Goal: Information Seeking & Learning: Learn about a topic

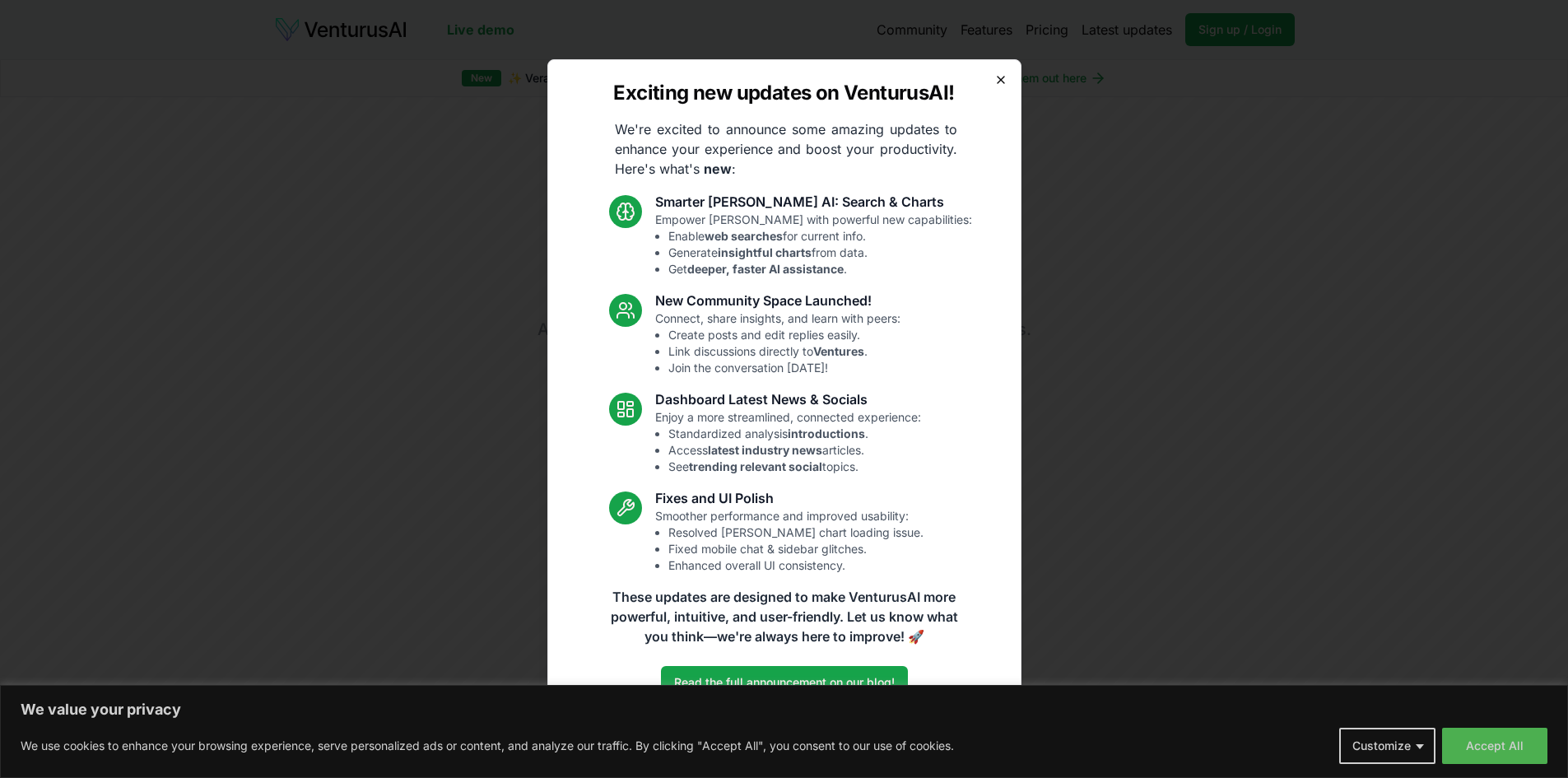
click at [1006, 75] on icon "button" at bounding box center [1001, 80] width 13 height 13
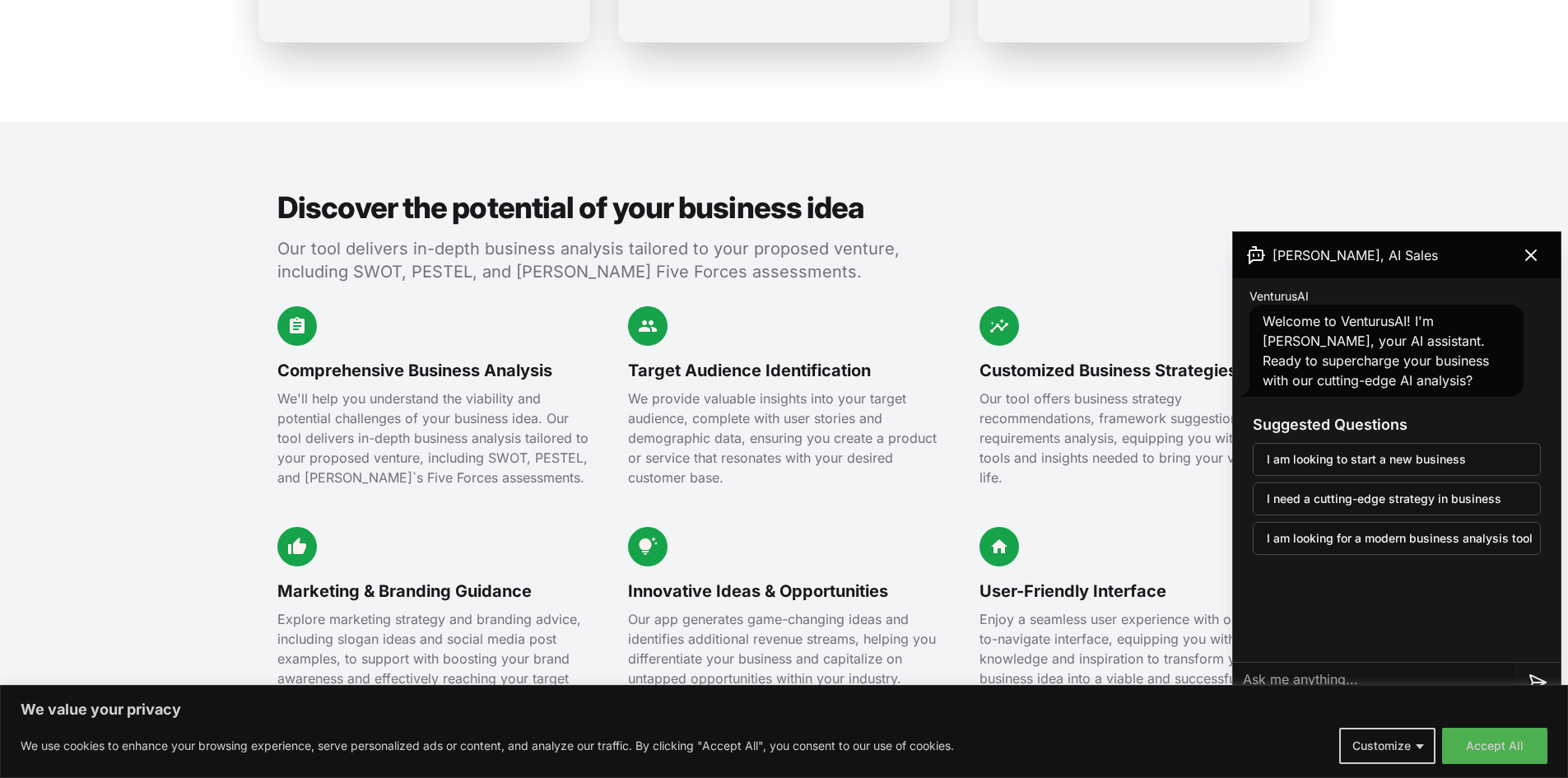
scroll to position [1812, 0]
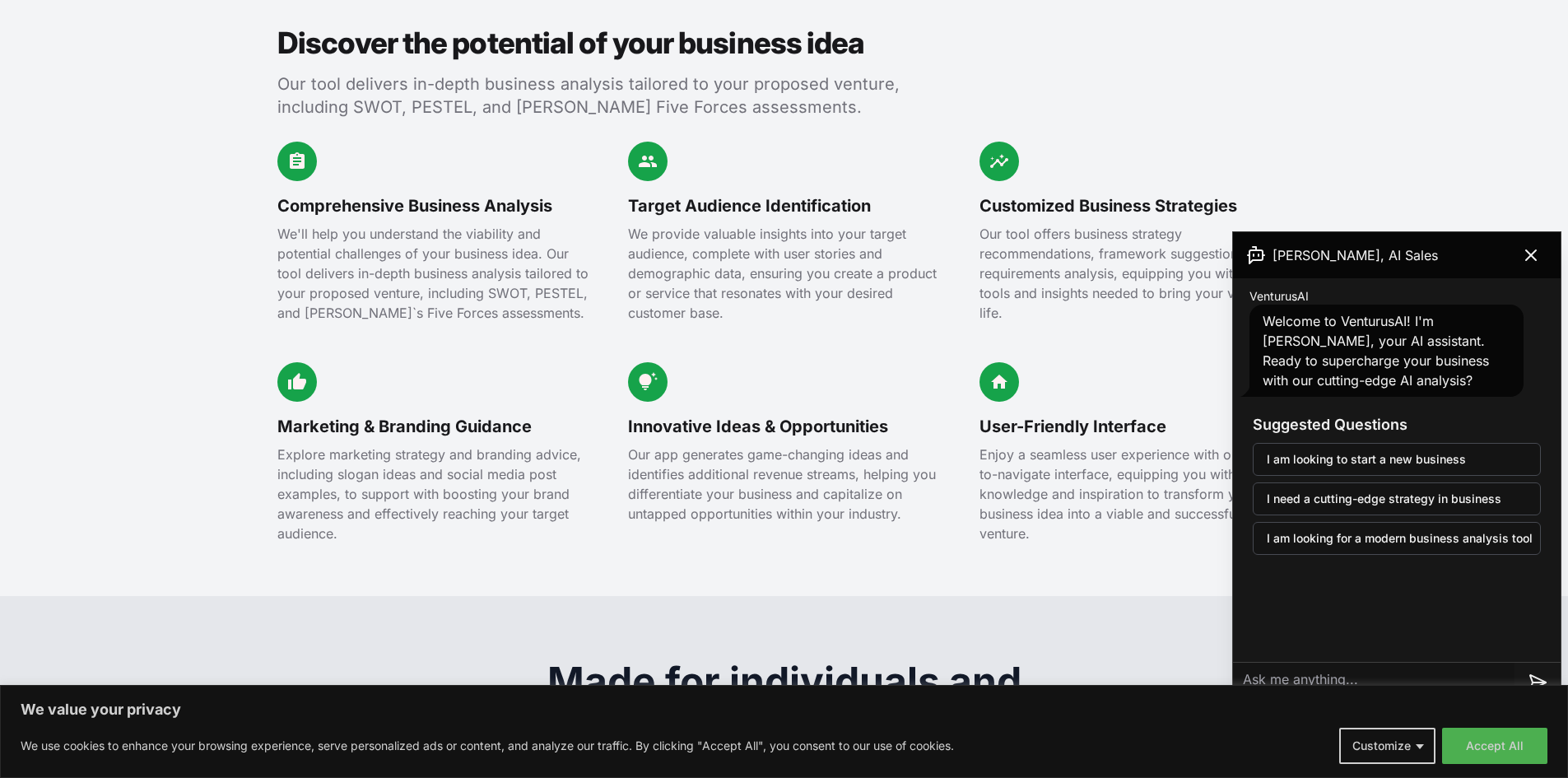
click at [463, 309] on div "Comprehensive Business Analysis We'll help you understand the viability and pot…" at bounding box center [784, 342] width 1014 height 401
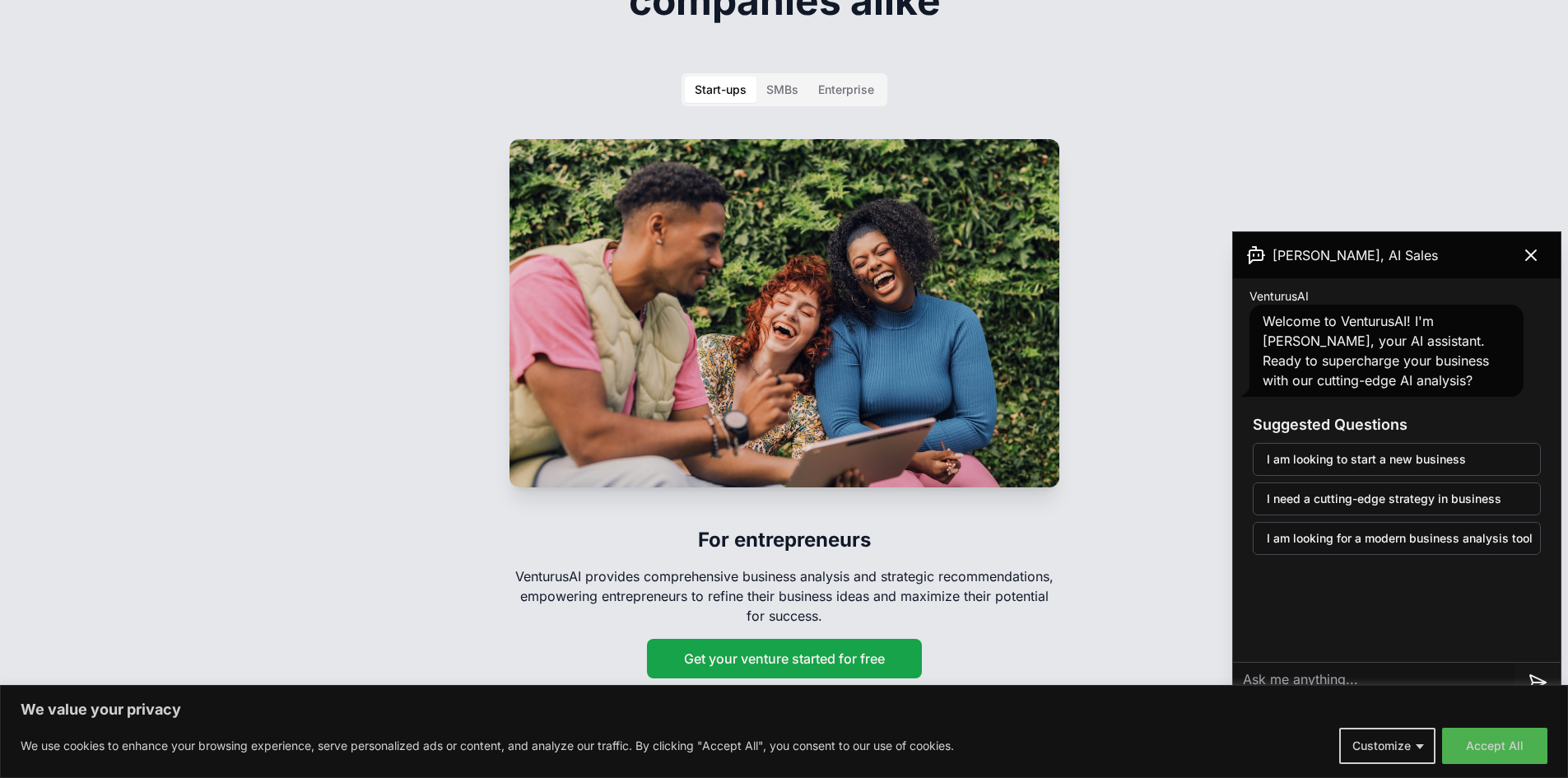
scroll to position [2552, 0]
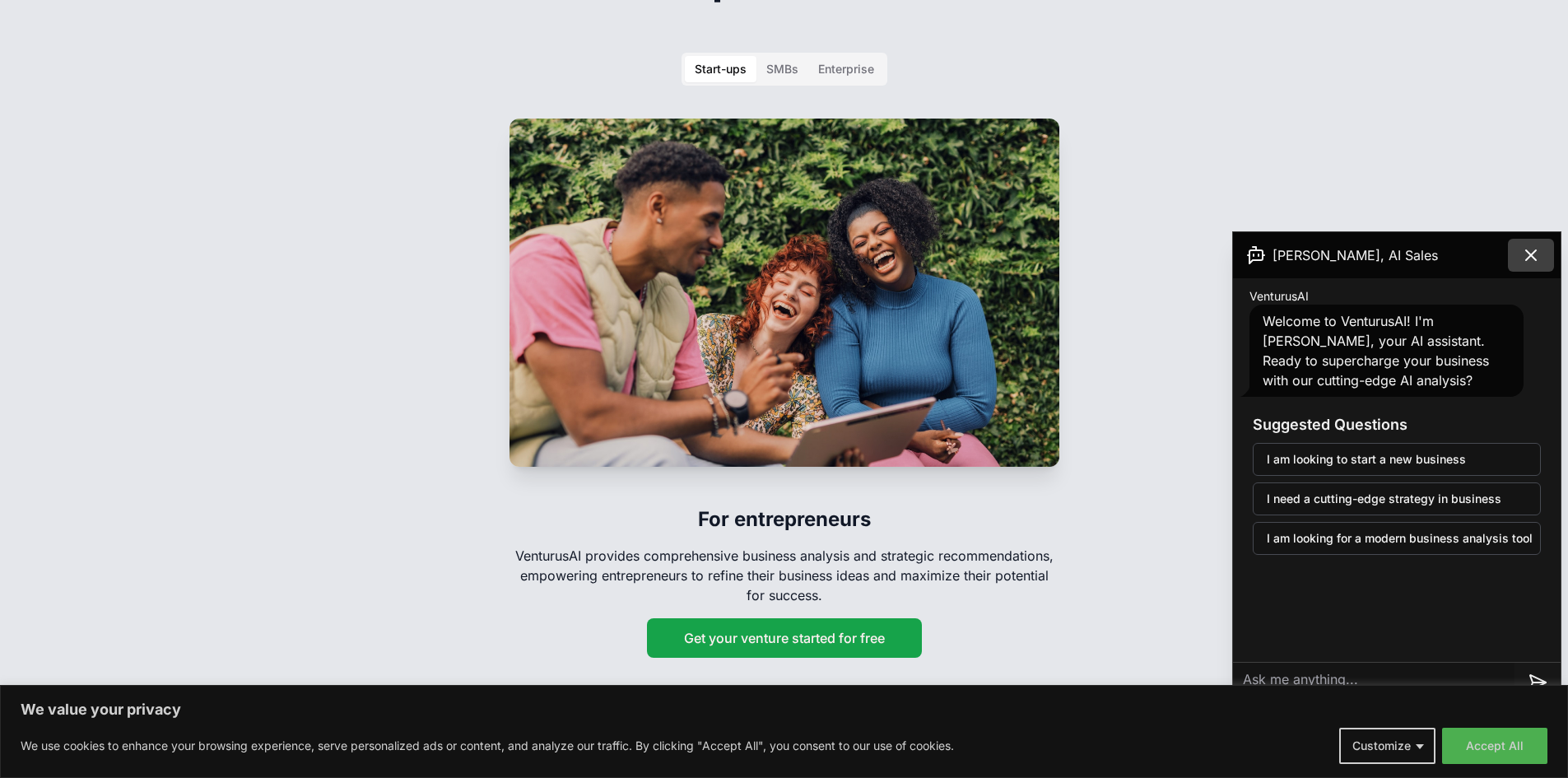
click at [1521, 251] on icon at bounding box center [1531, 255] width 20 height 20
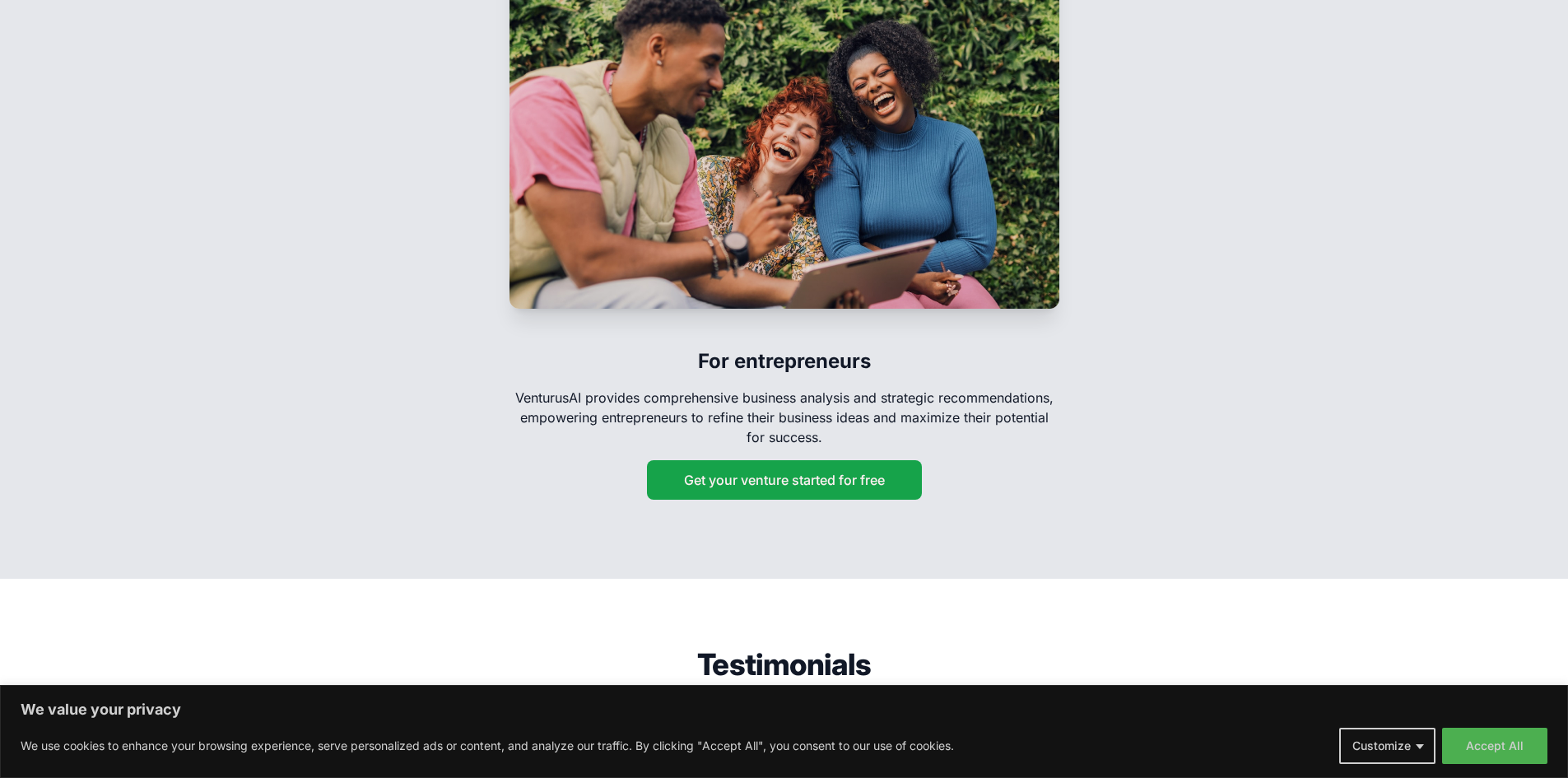
scroll to position [2717, 0]
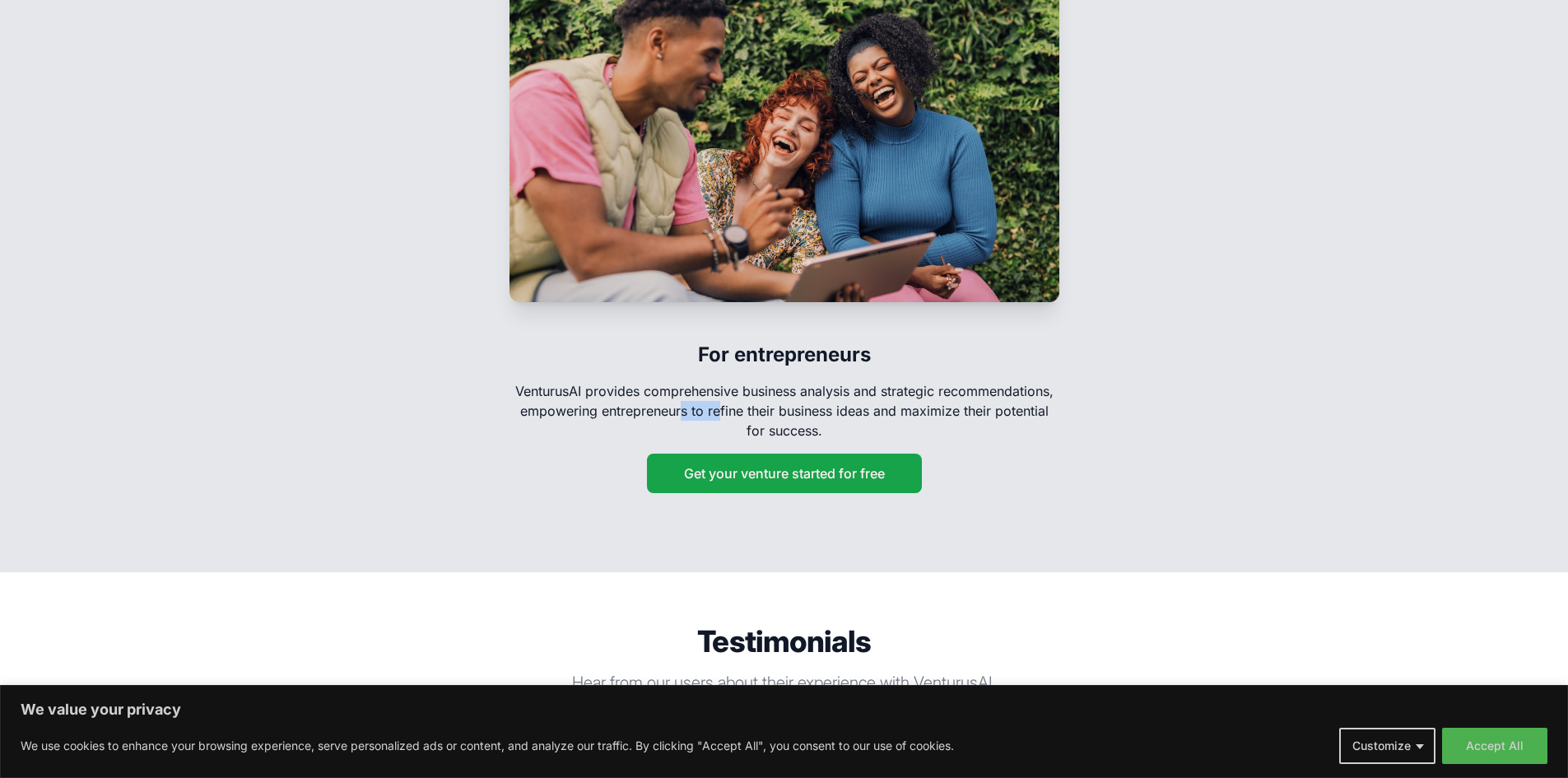
drag, startPoint x: 712, startPoint y: 383, endPoint x: 721, endPoint y: 384, distance: 9.1
click at [721, 384] on p "VenturusAI provides comprehensive business analysis and strategic recommendatio…" at bounding box center [784, 411] width 550 height 59
drag, startPoint x: 694, startPoint y: 380, endPoint x: 822, endPoint y: 393, distance: 128.7
click at [821, 393] on p "VenturusAI provides comprehensive business analysis and strategic recommendatio…" at bounding box center [784, 411] width 550 height 59
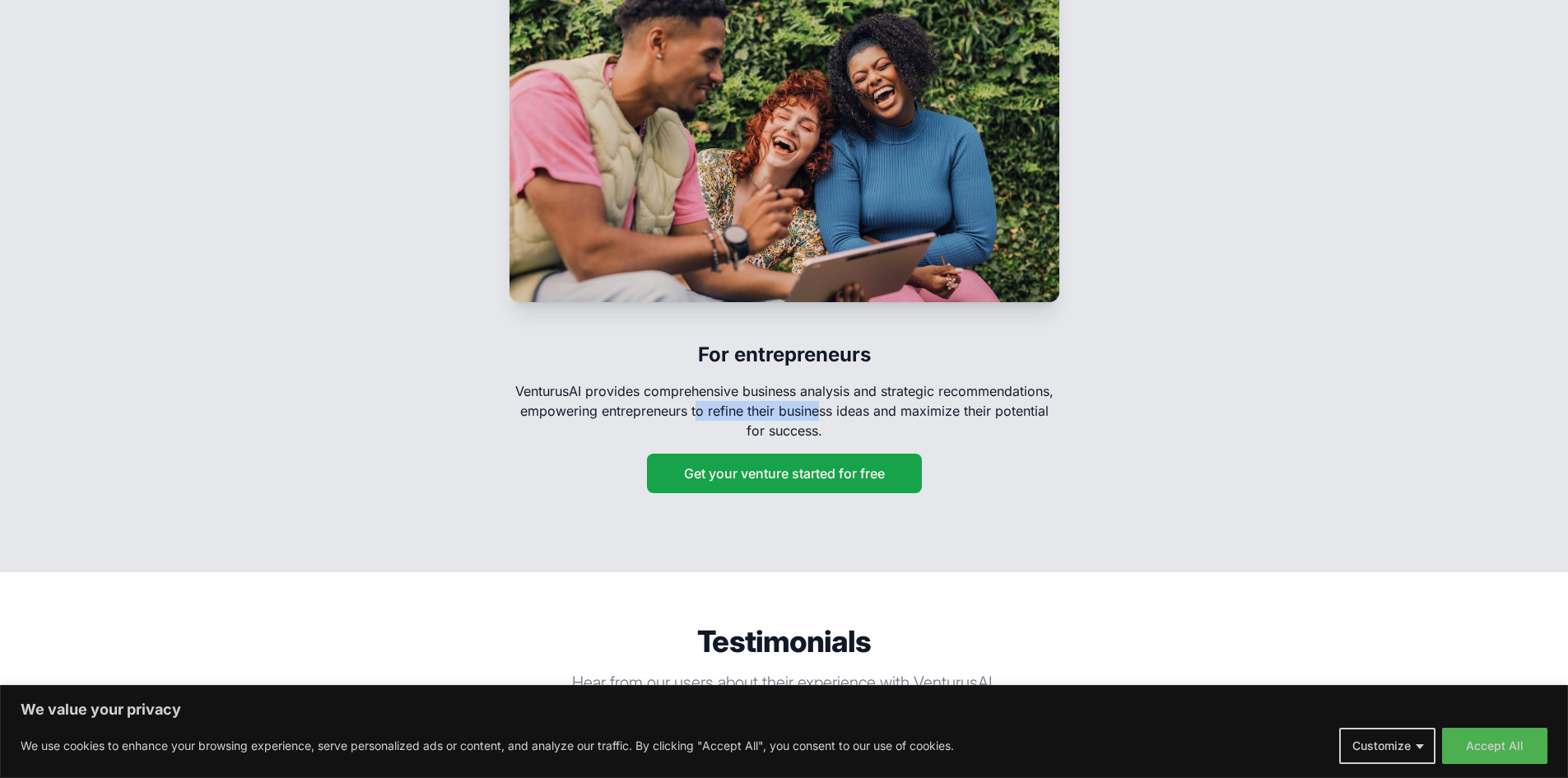
click at [822, 393] on p "VenturusAI provides comprehensive business analysis and strategic recommendatio…" at bounding box center [784, 411] width 550 height 59
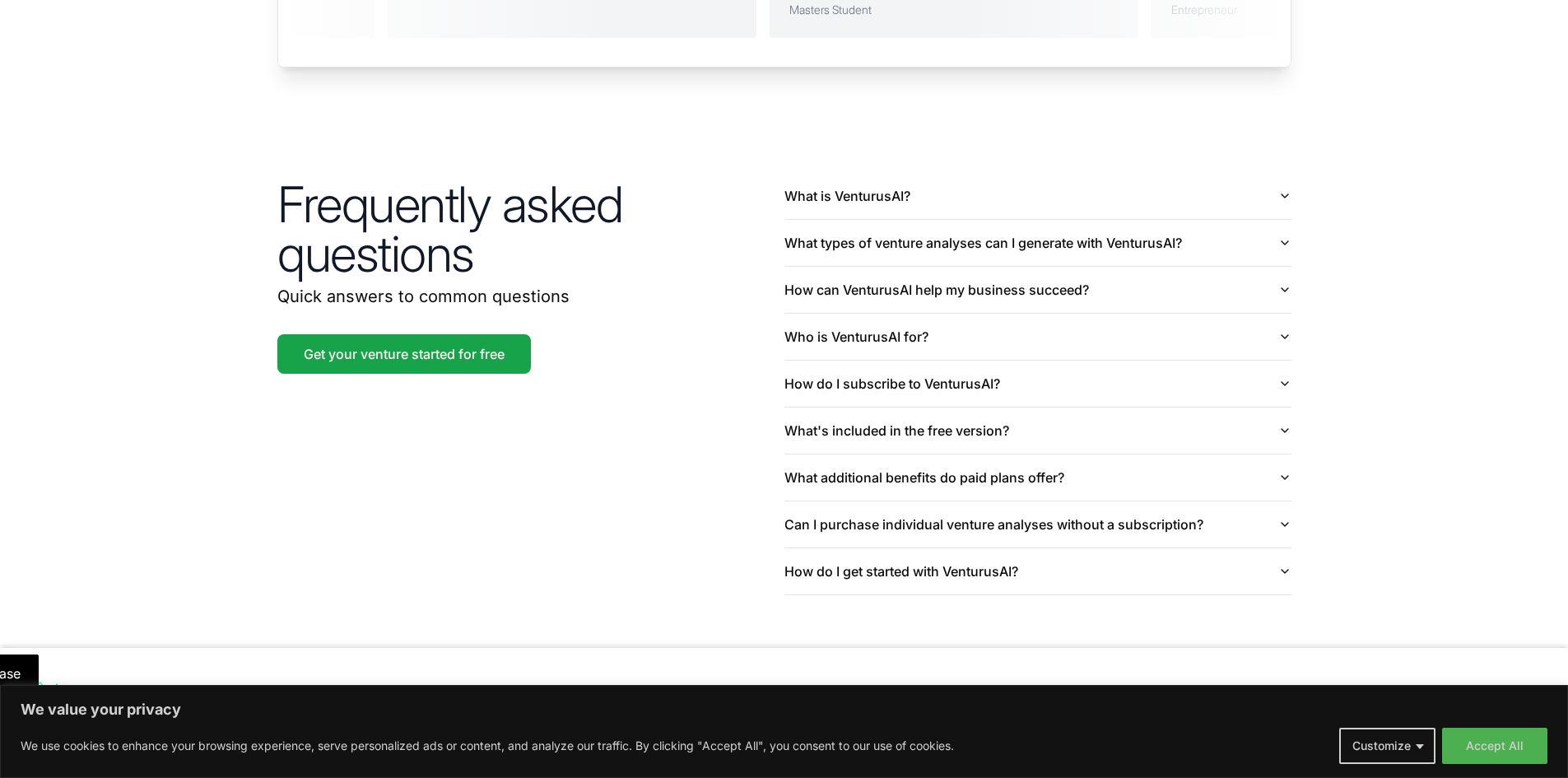
scroll to position [3818, 0]
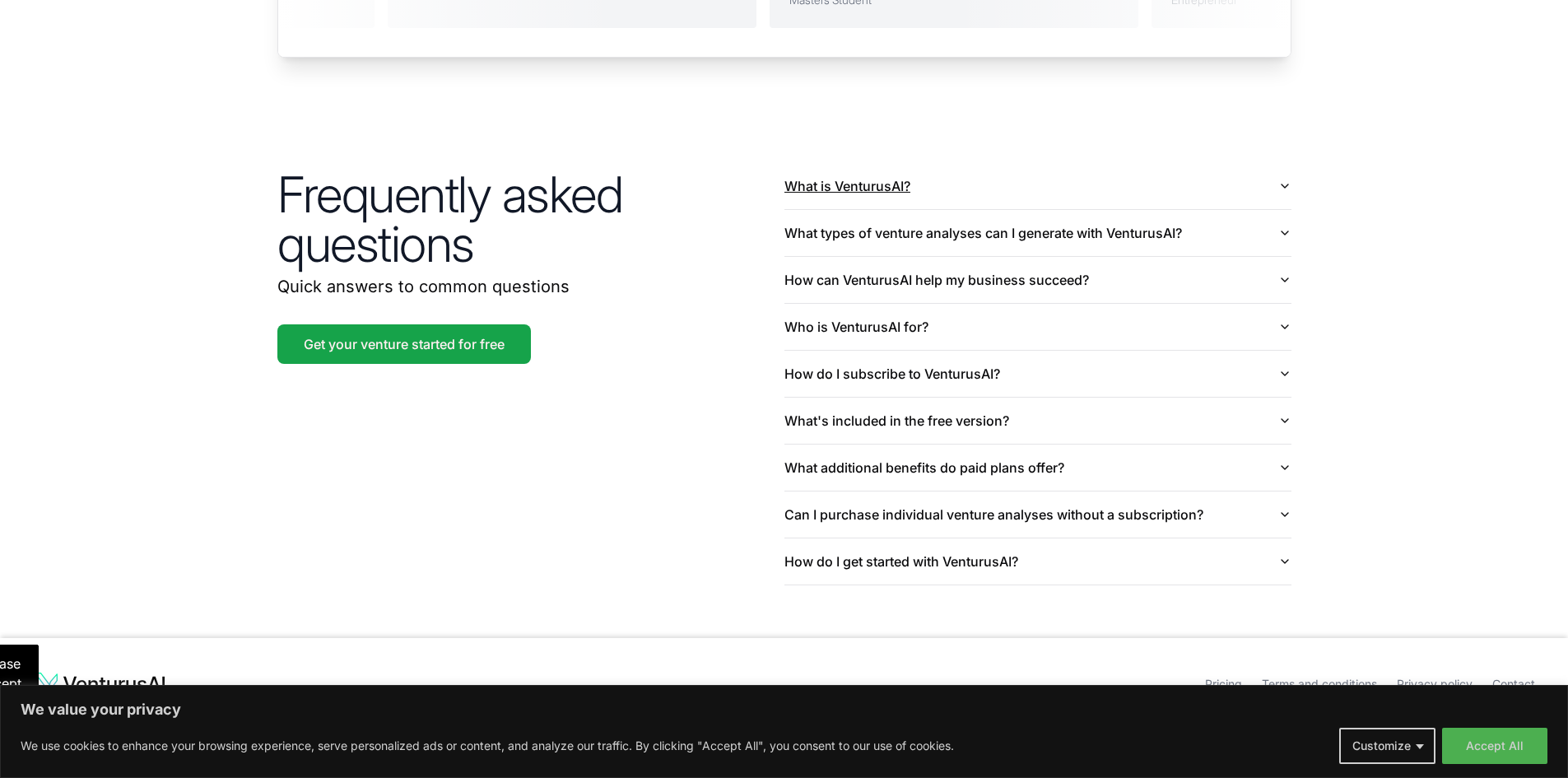
click at [861, 170] on button "What is VenturusAI?" at bounding box center [1037, 186] width 507 height 46
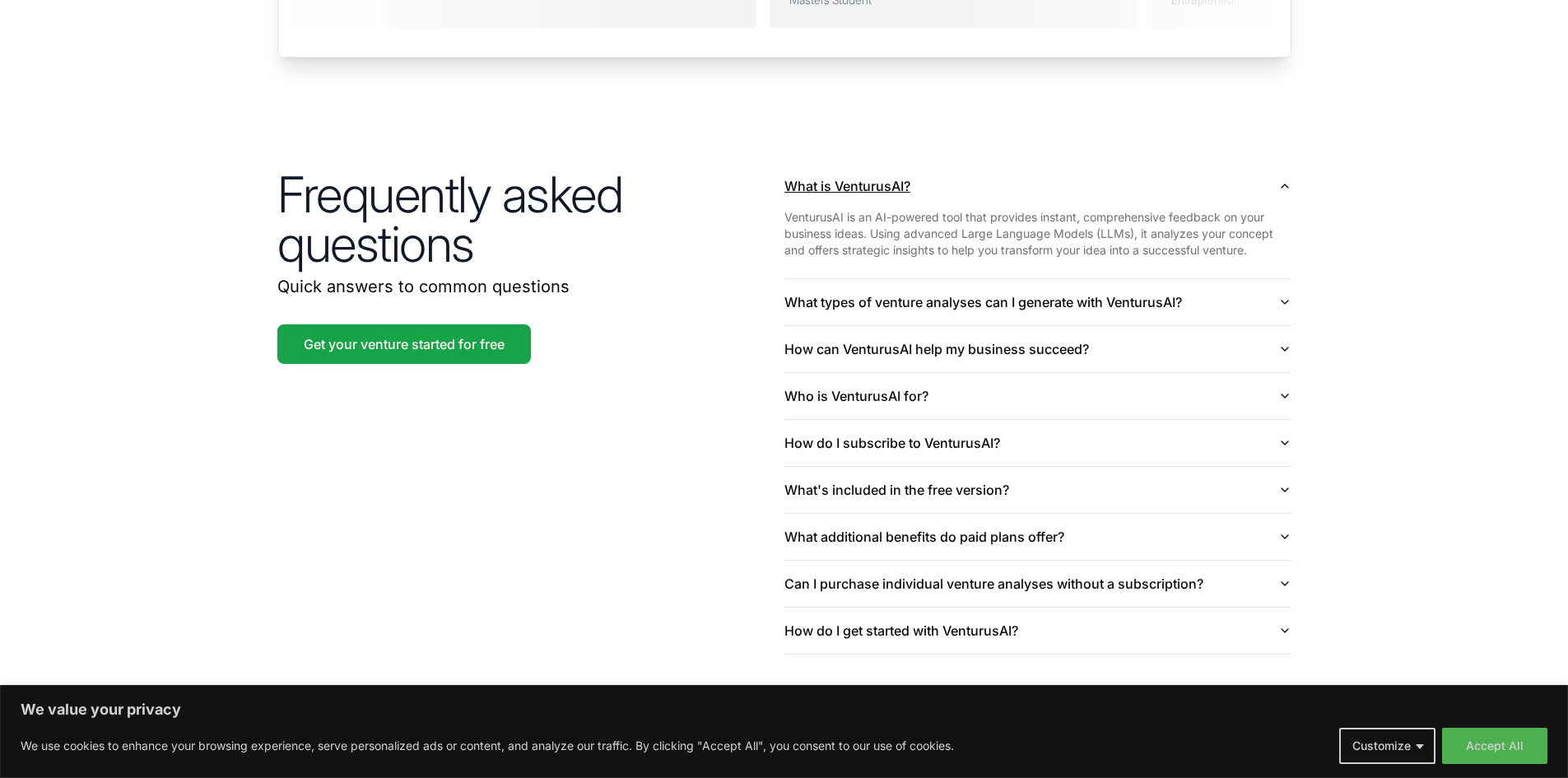
click at [861, 170] on button "What is VenturusAI?" at bounding box center [1037, 186] width 507 height 46
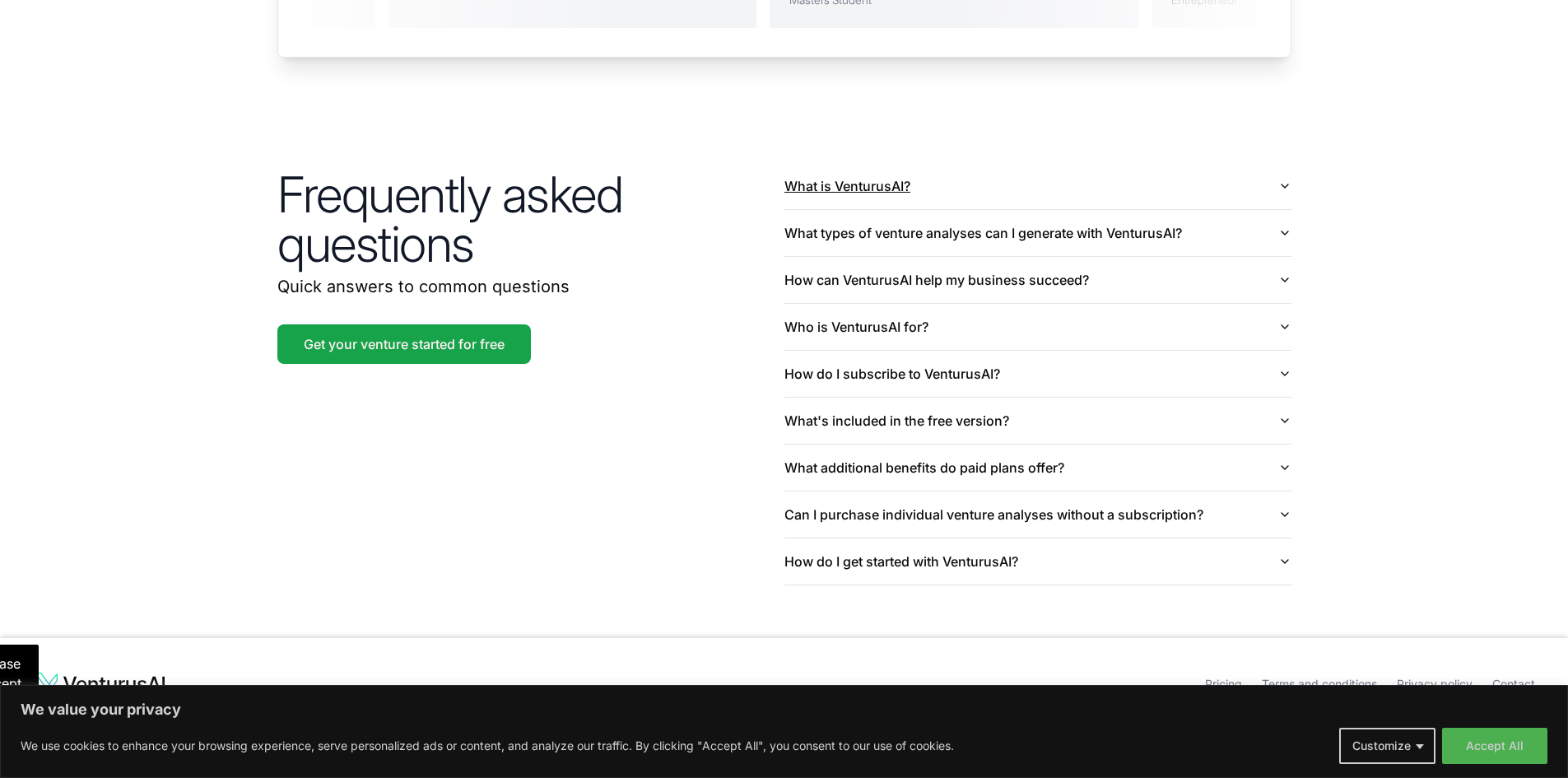
click at [861, 170] on button "What is VenturusAI?" at bounding box center [1037, 186] width 507 height 46
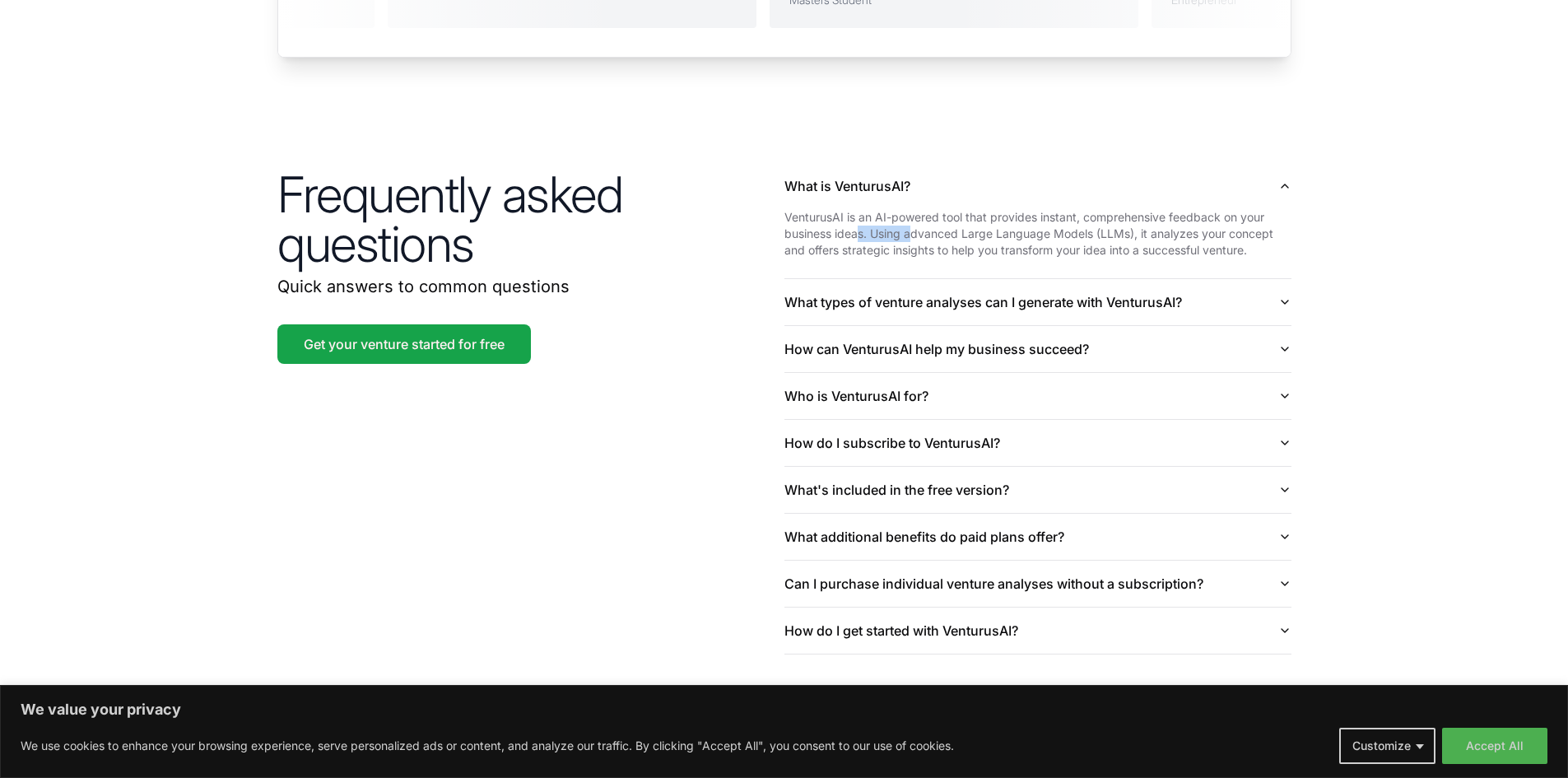
drag, startPoint x: 862, startPoint y: 215, endPoint x: 914, endPoint y: 215, distance: 52.0
click at [914, 215] on p "VenturusAI is an AI-powered tool that provides instant, comprehensive feedback …" at bounding box center [1037, 234] width 507 height 50
drag, startPoint x: 878, startPoint y: 214, endPoint x: 1011, endPoint y: 214, distance: 133.0
click at [1011, 214] on p "VenturusAI is an AI-powered tool that provides instant, comprehensive feedback …" at bounding box center [1037, 234] width 507 height 50
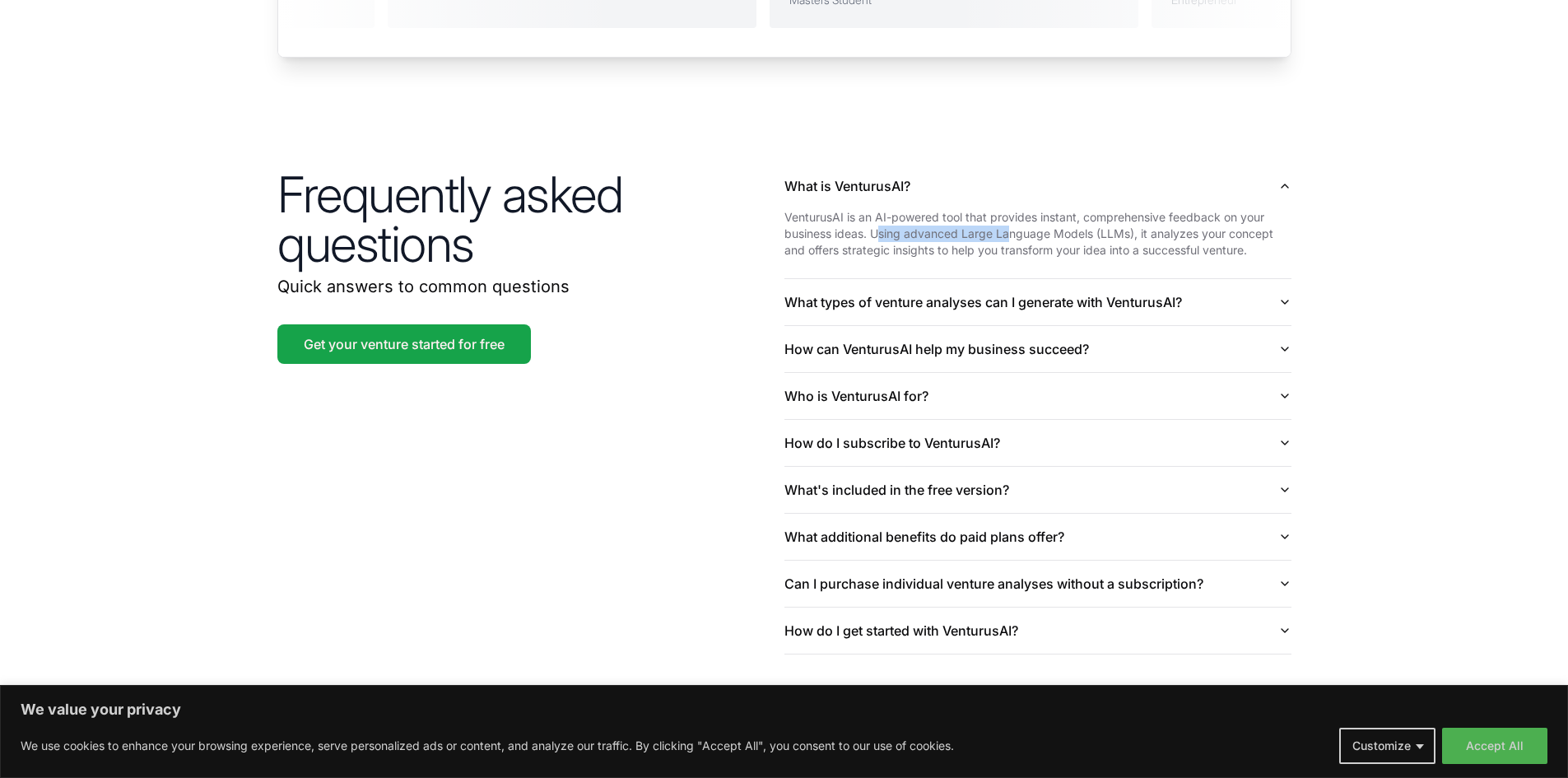
click at [1011, 214] on p "VenturusAI is an AI-powered tool that provides instant, comprehensive feedback …" at bounding box center [1037, 234] width 507 height 50
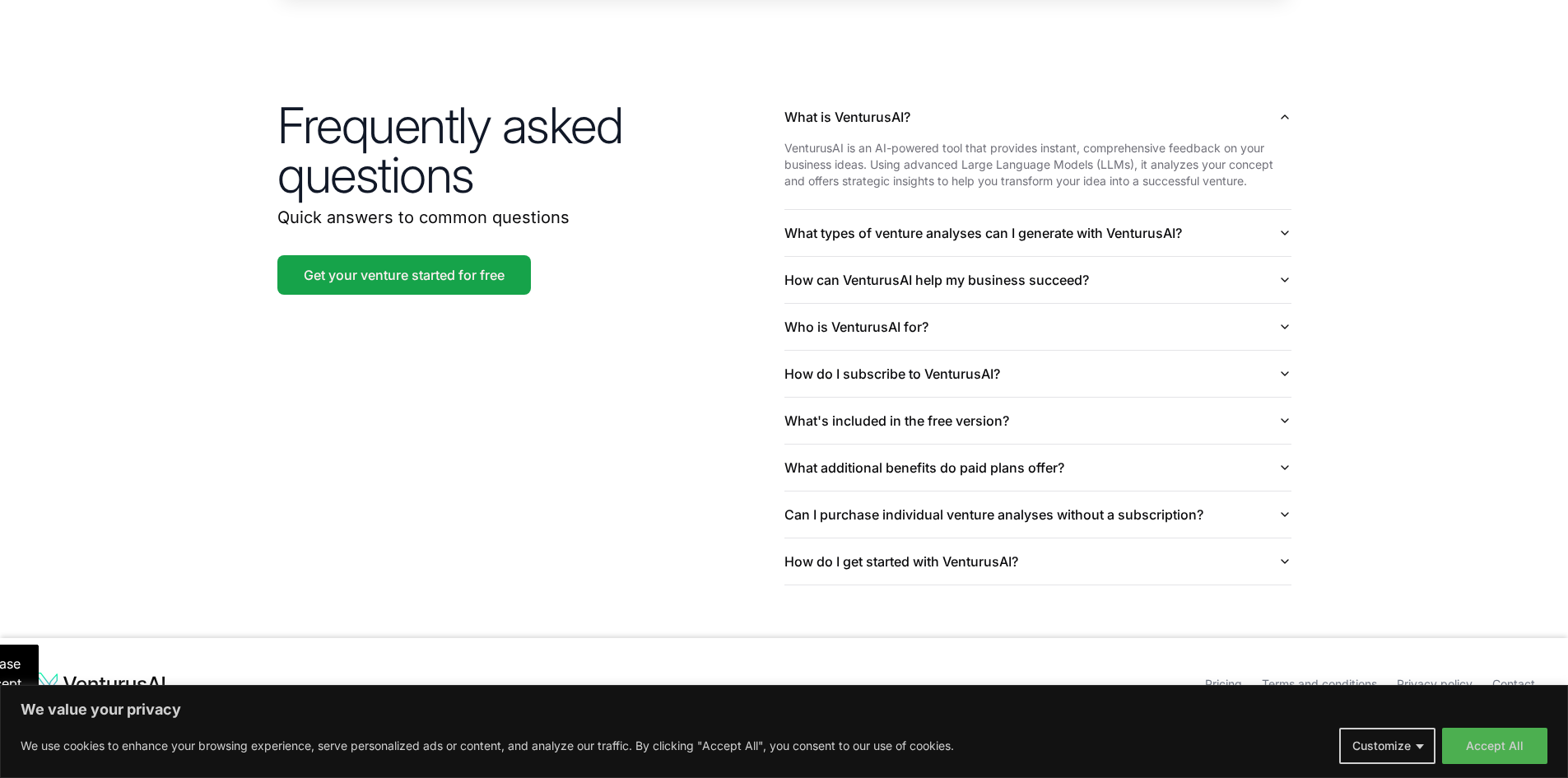
drag, startPoint x: 559, startPoint y: 540, endPoint x: 559, endPoint y: 562, distance: 22.0
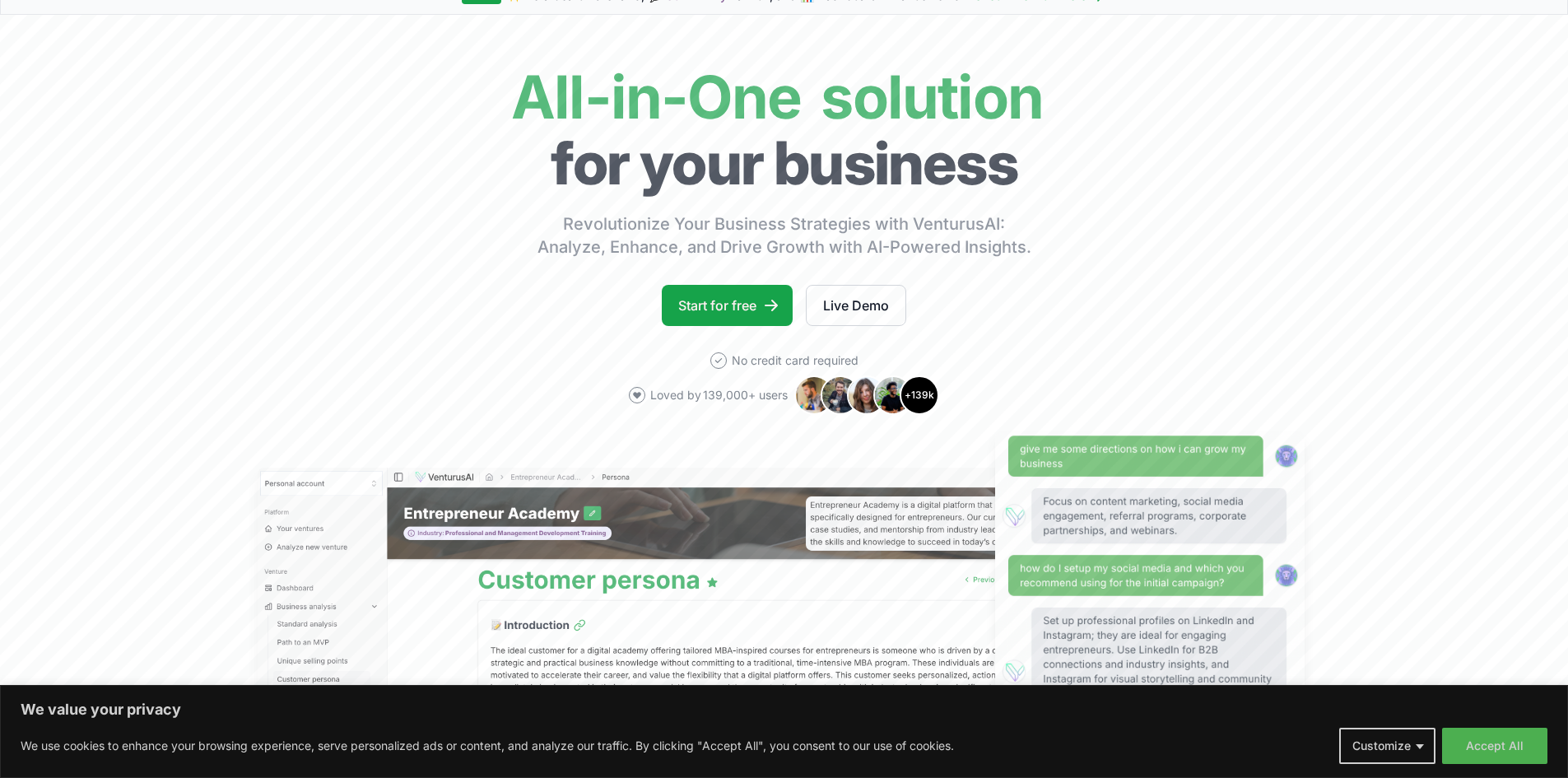
scroll to position [0, 0]
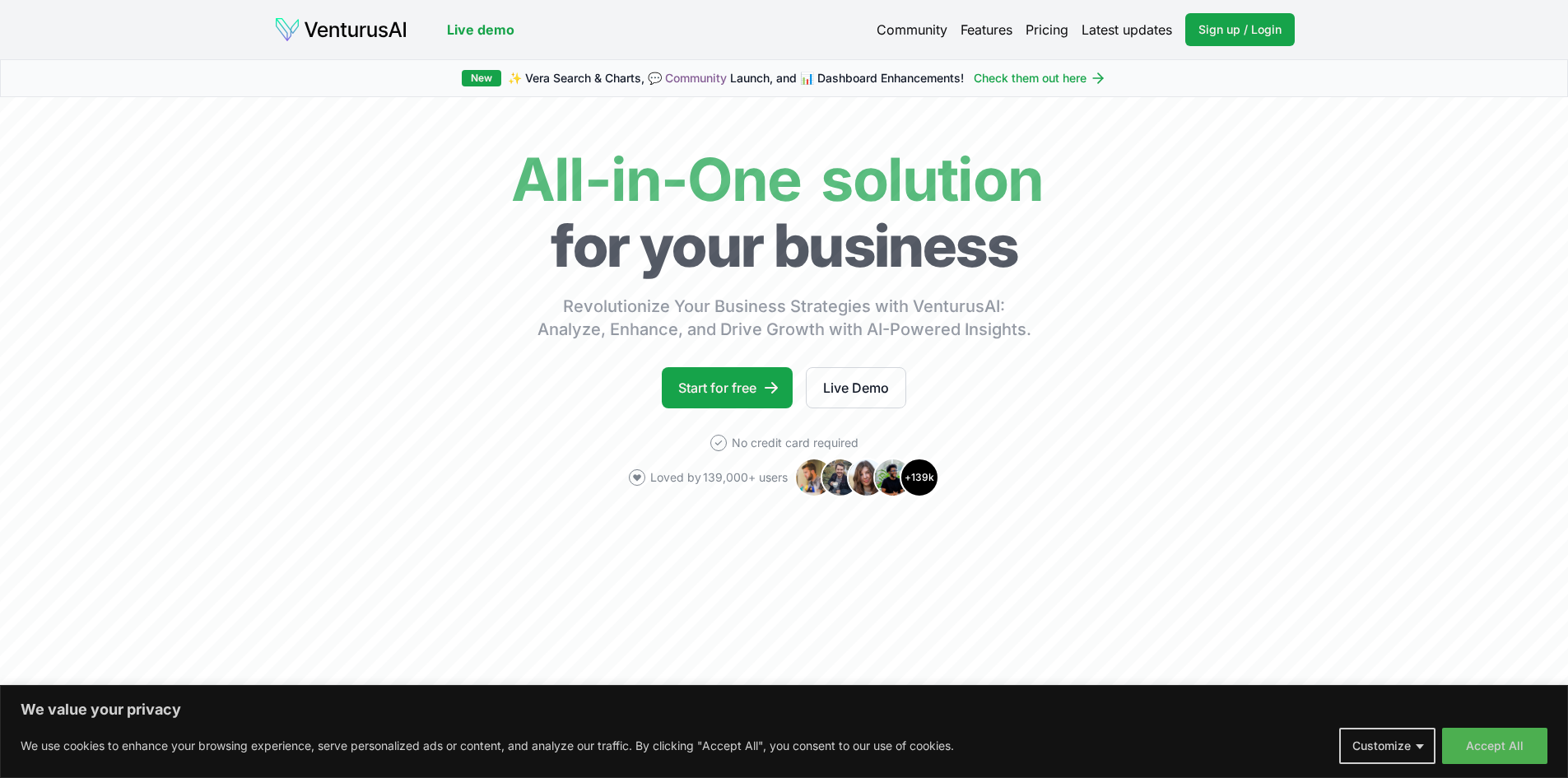
click at [1035, 23] on link "Pricing" at bounding box center [1047, 30] width 43 height 20
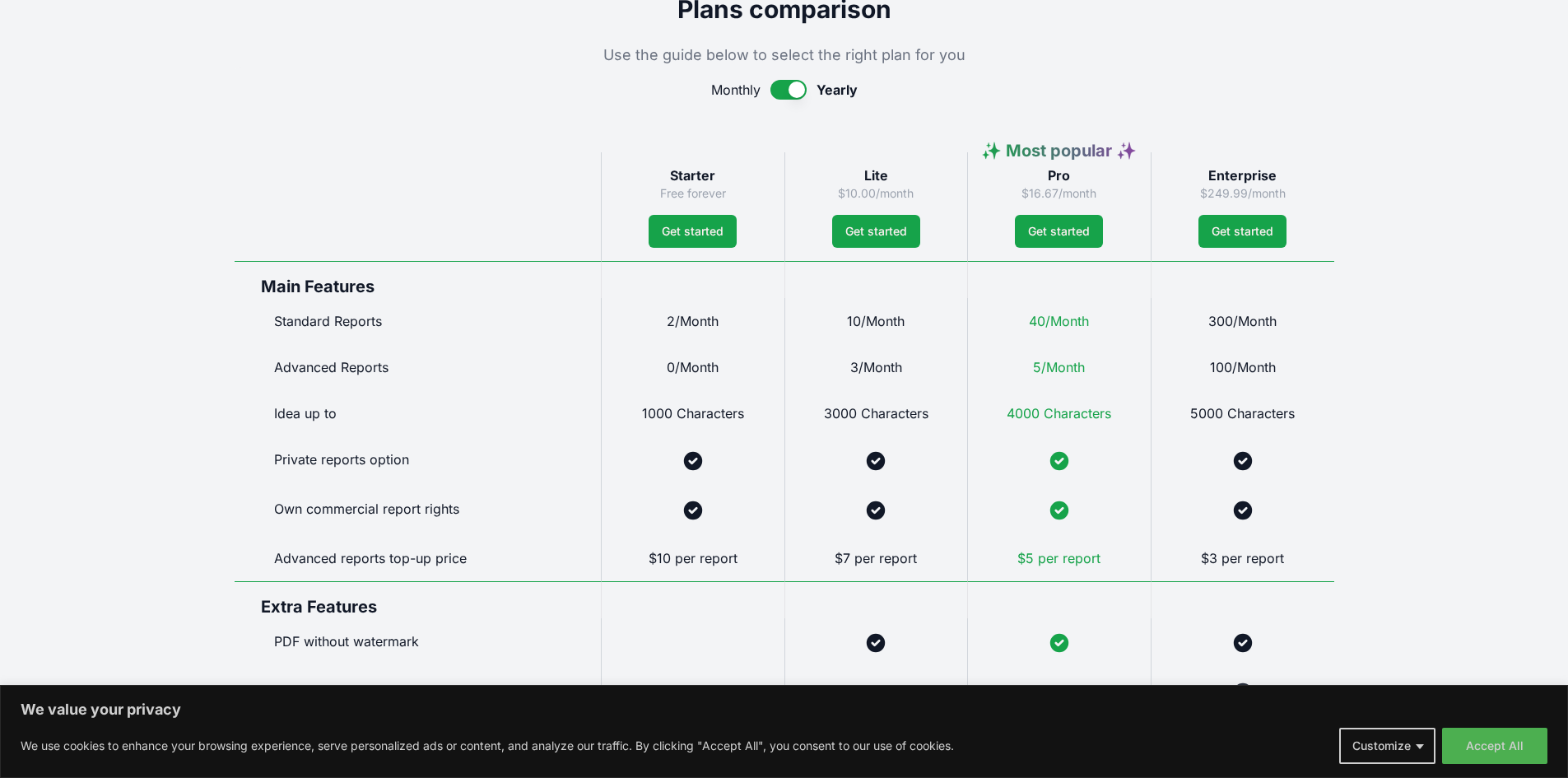
scroll to position [823, 0]
